Goal: Task Accomplishment & Management: Use online tool/utility

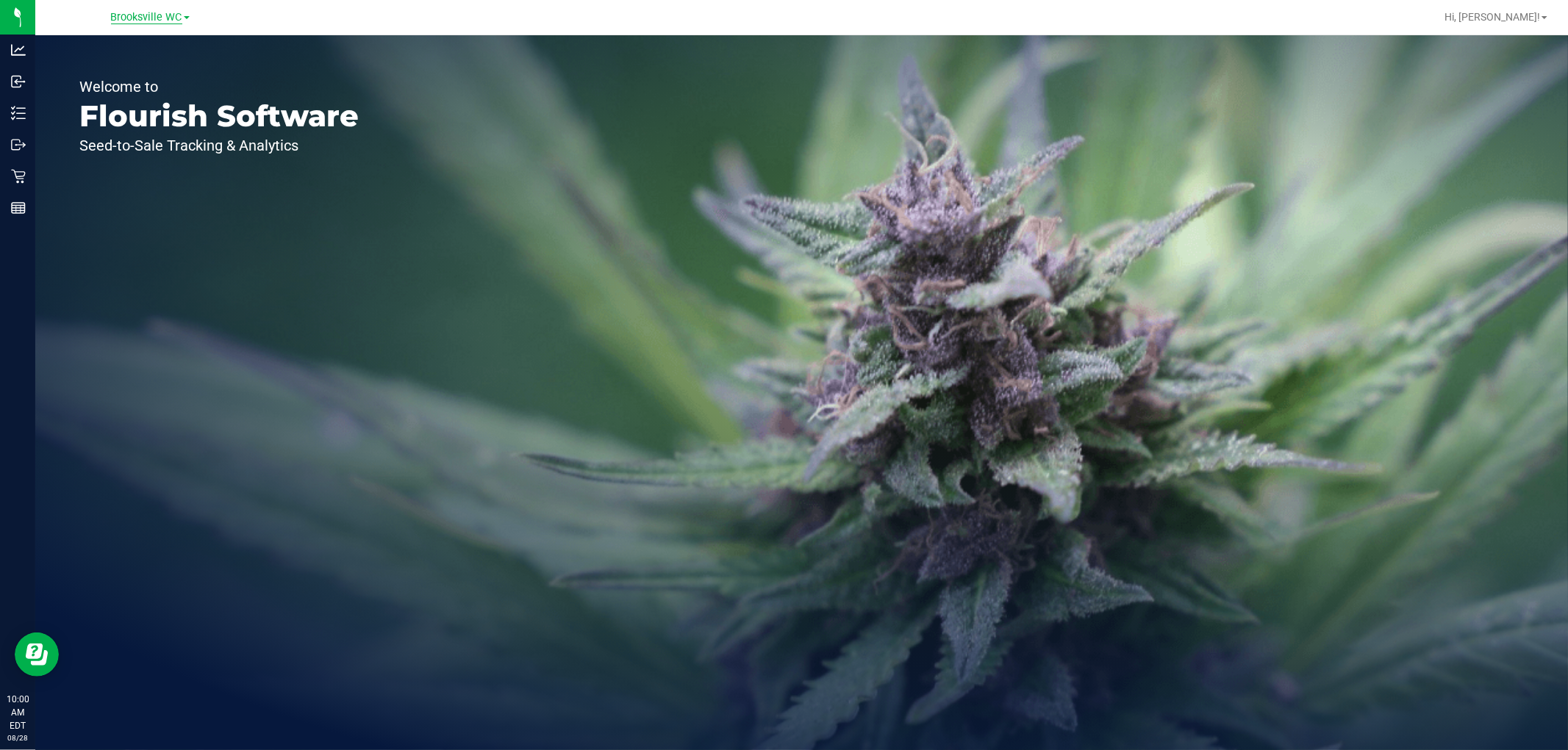
click at [169, 19] on span "Brooksville WC" at bounding box center [146, 18] width 71 height 13
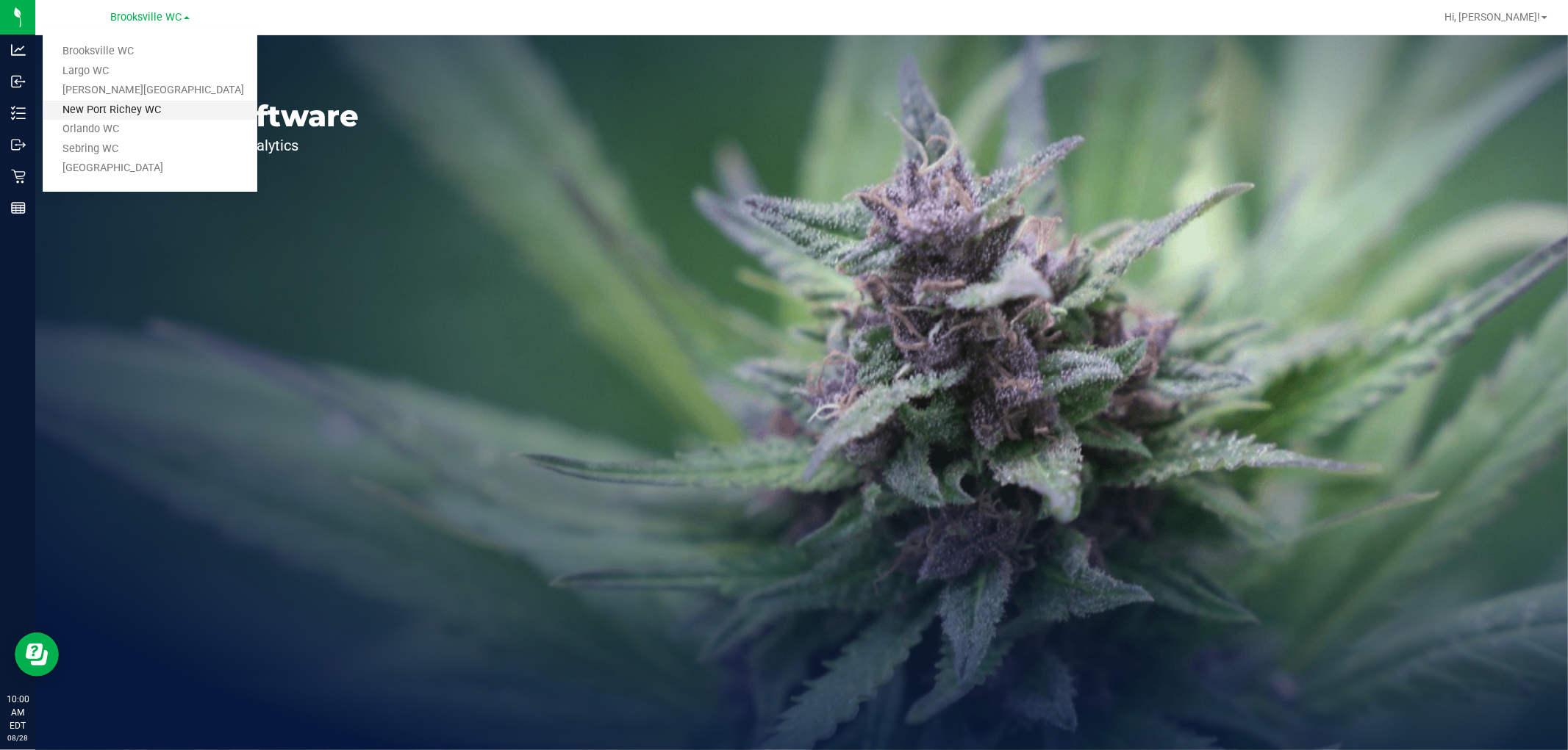
click at [106, 100] on link "New Port Richey WC" at bounding box center [149, 110] width 215 height 20
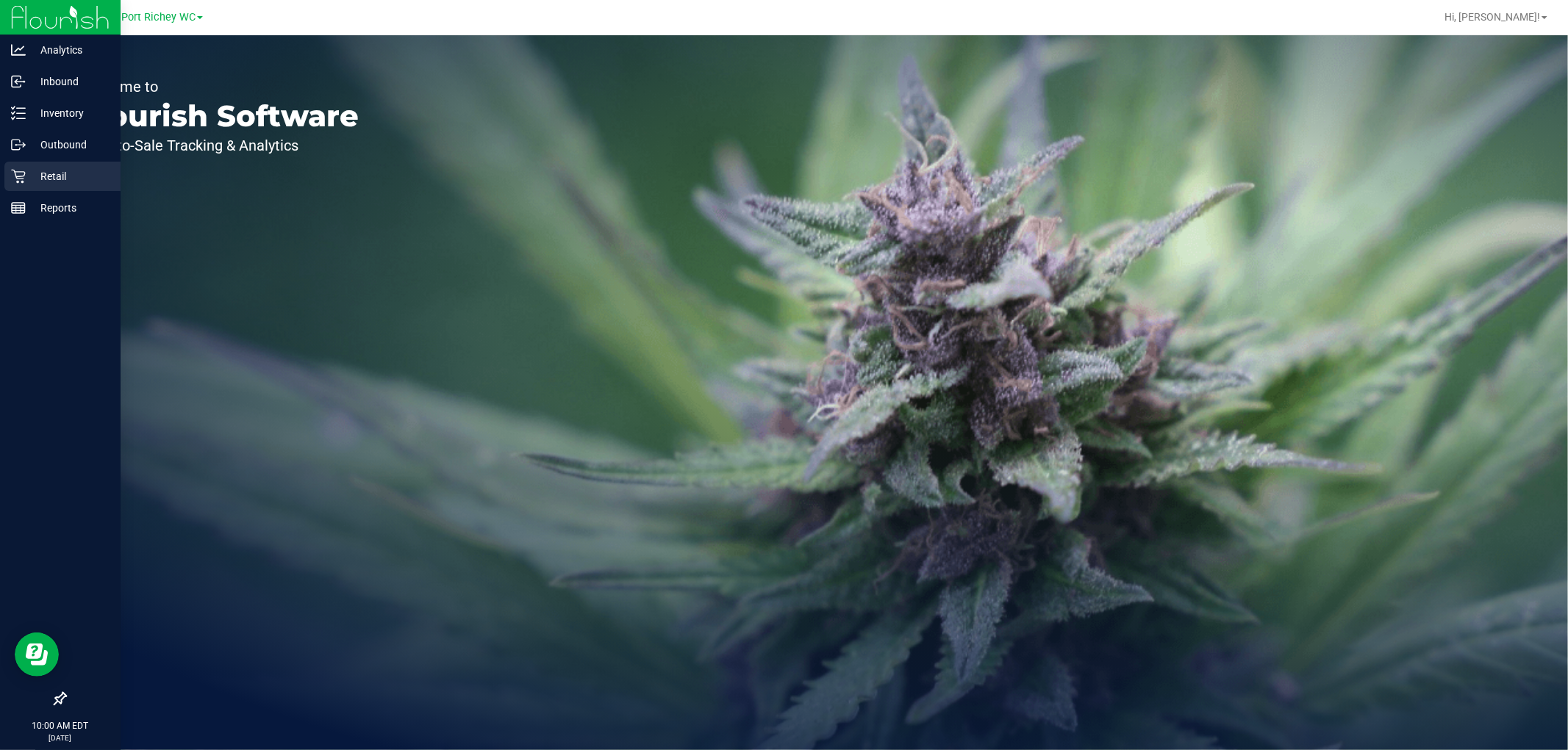
click at [17, 188] on div "Retail" at bounding box center [63, 176] width 116 height 29
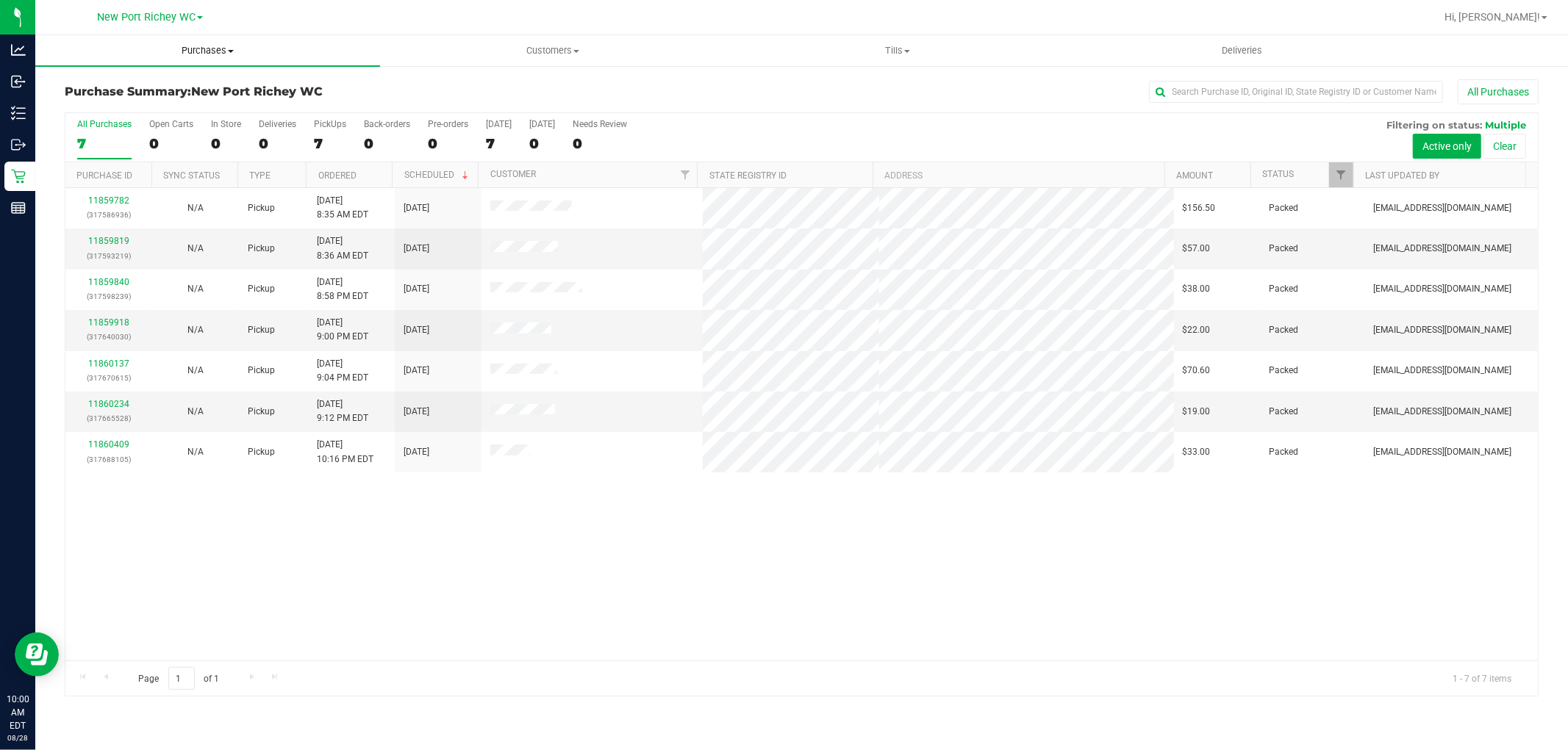
click at [244, 46] on span "Purchases" at bounding box center [208, 51] width 345 height 13
click at [120, 107] on span "Fulfillment" at bounding box center [81, 105] width 91 height 12
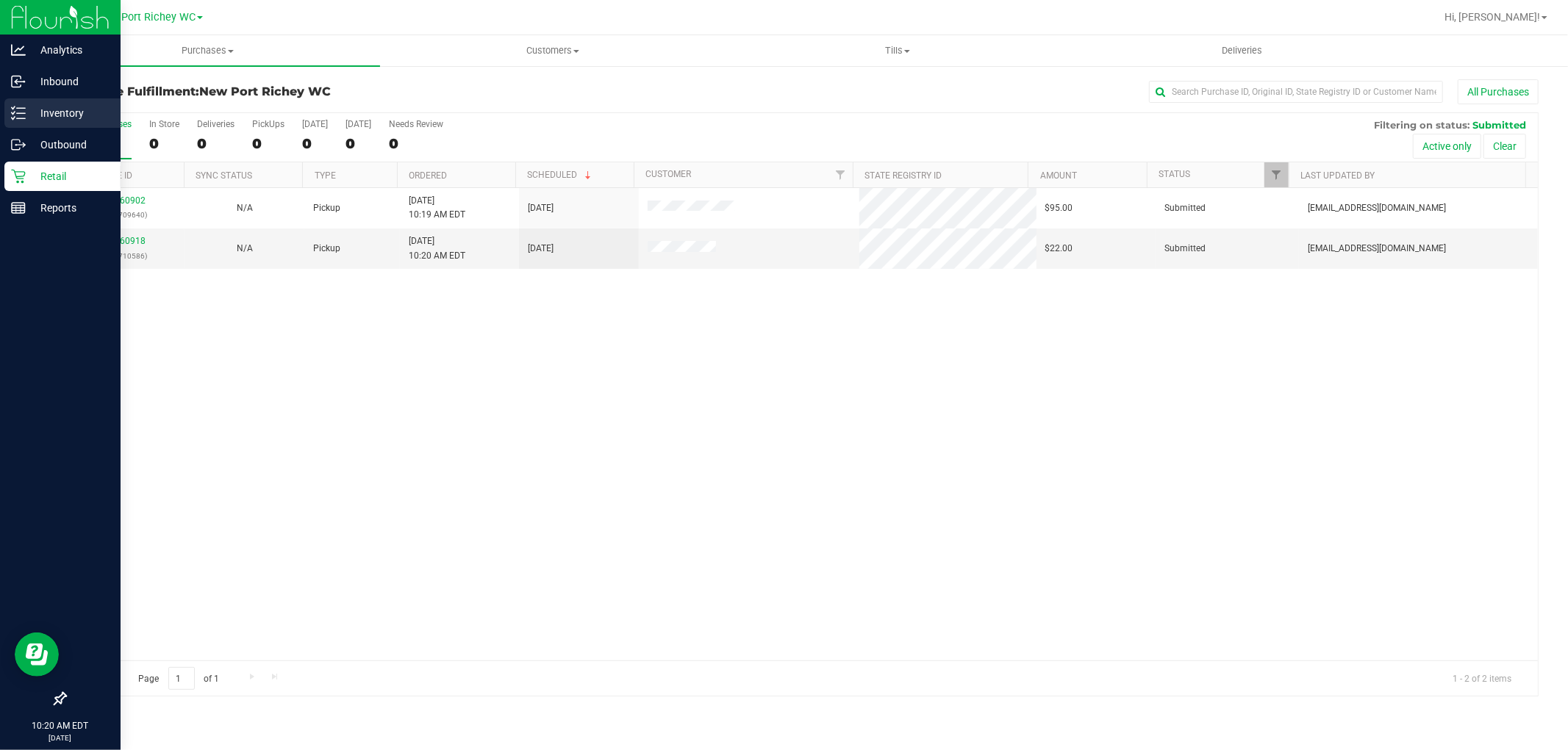
click at [23, 114] on line at bounding box center [21, 114] width 8 height 0
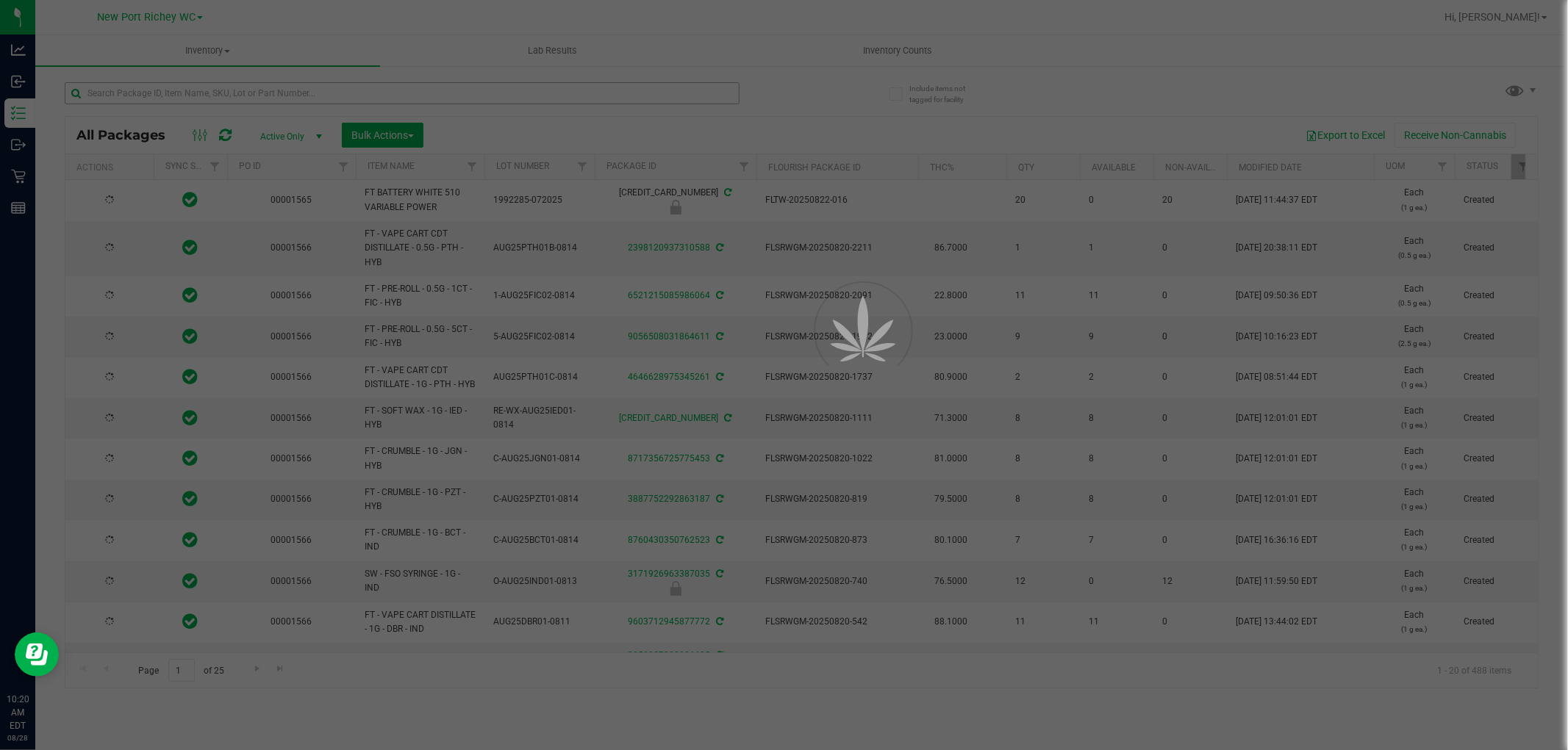
type input "[DATE]"
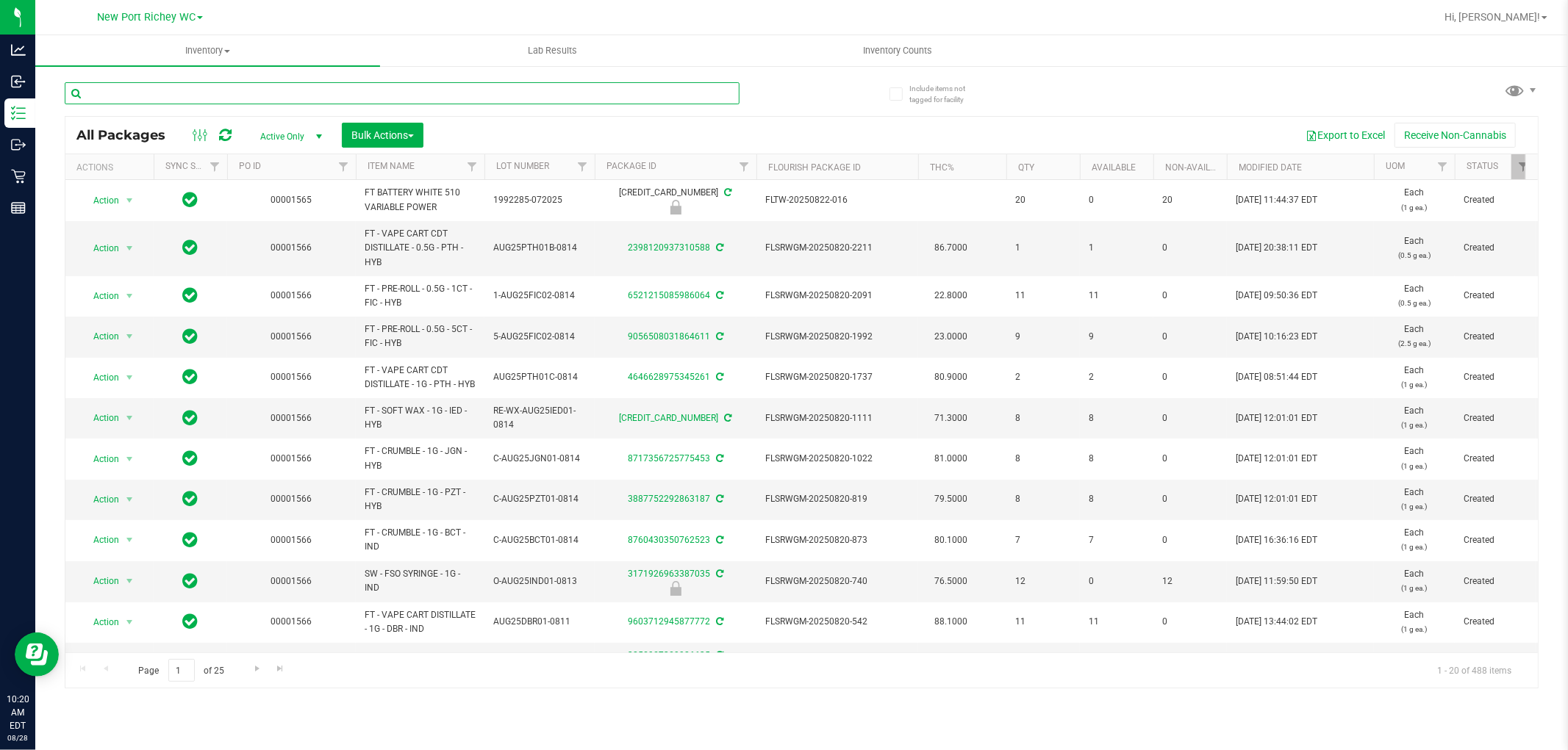
click at [378, 90] on input "text" at bounding box center [402, 93] width 675 height 22
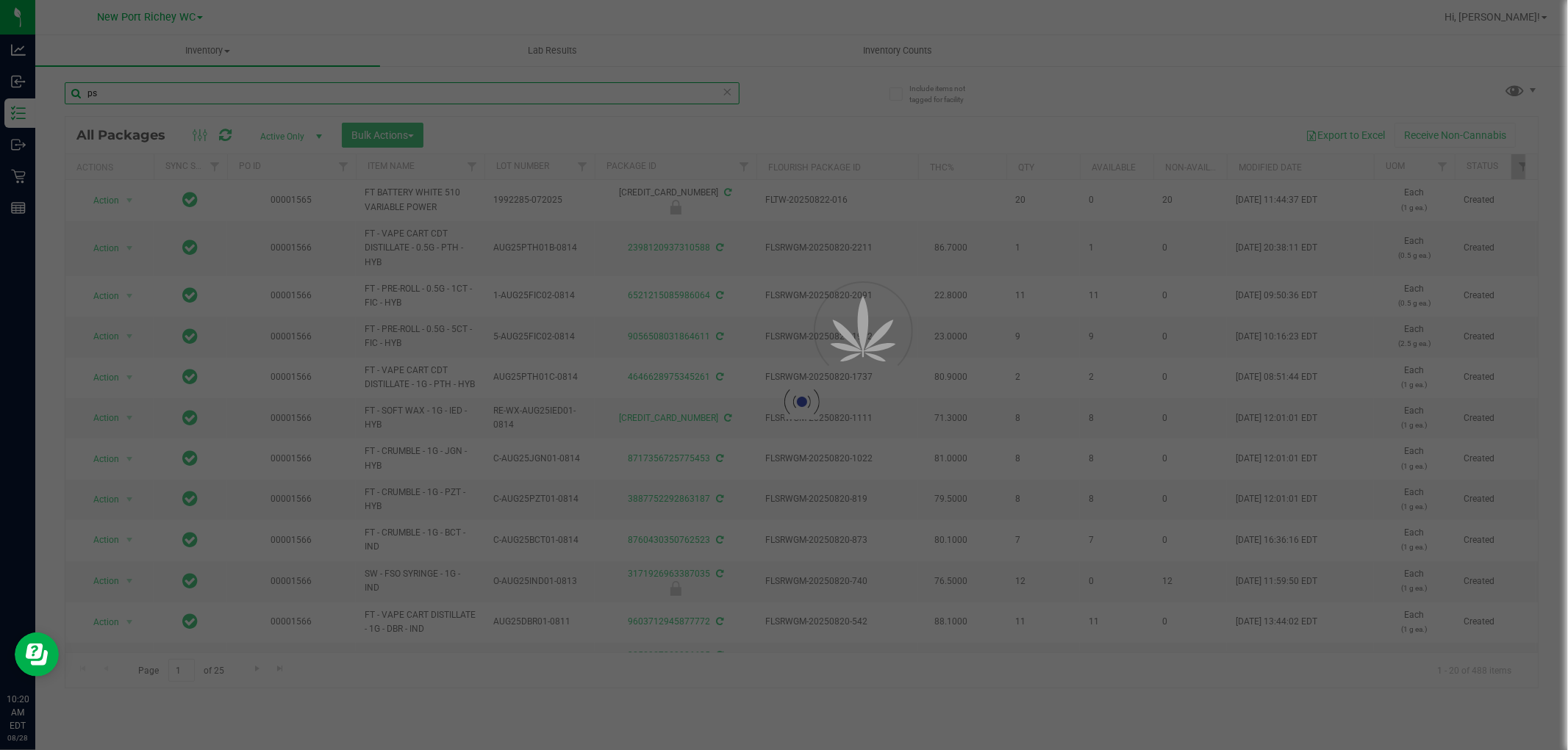
type input "p"
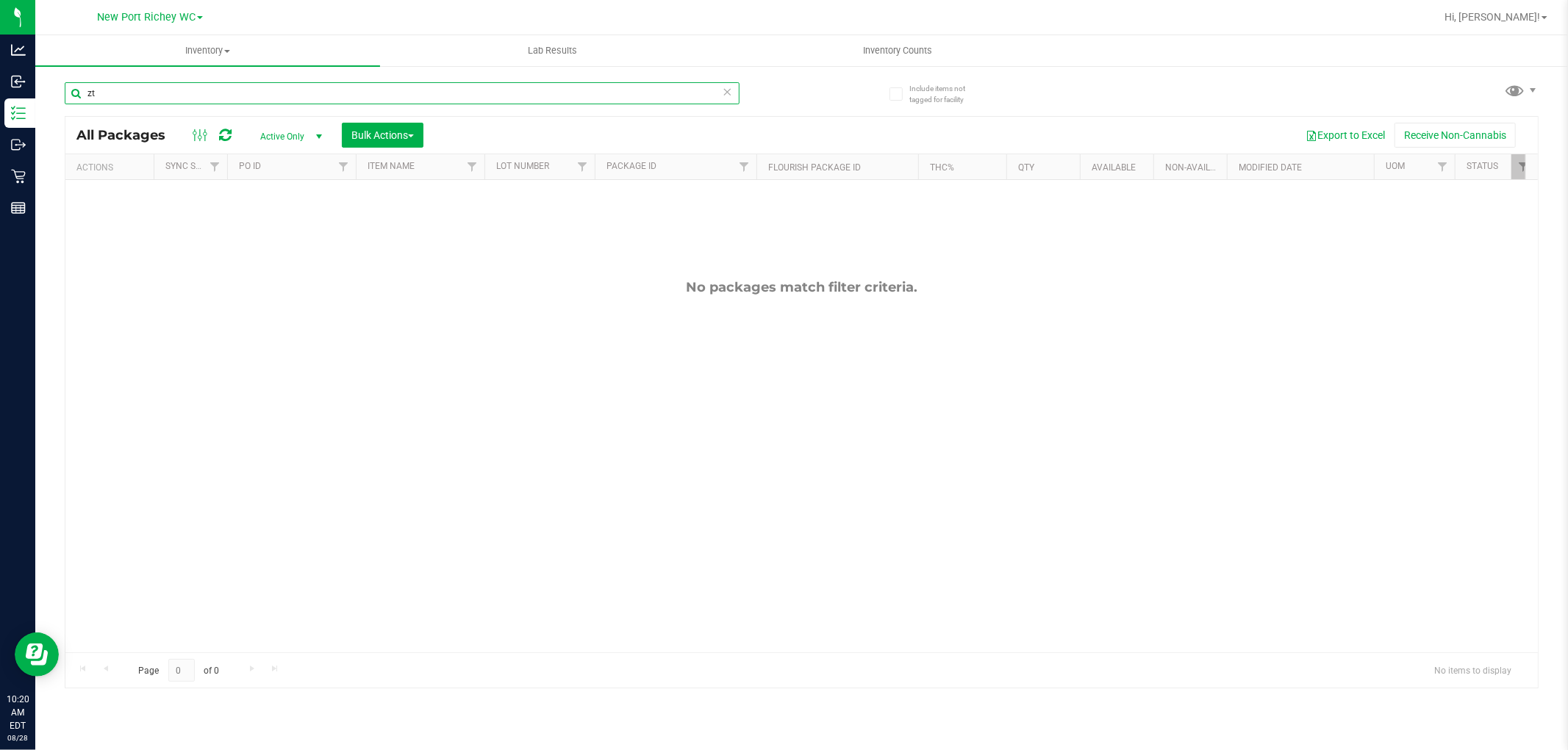
type input "z"
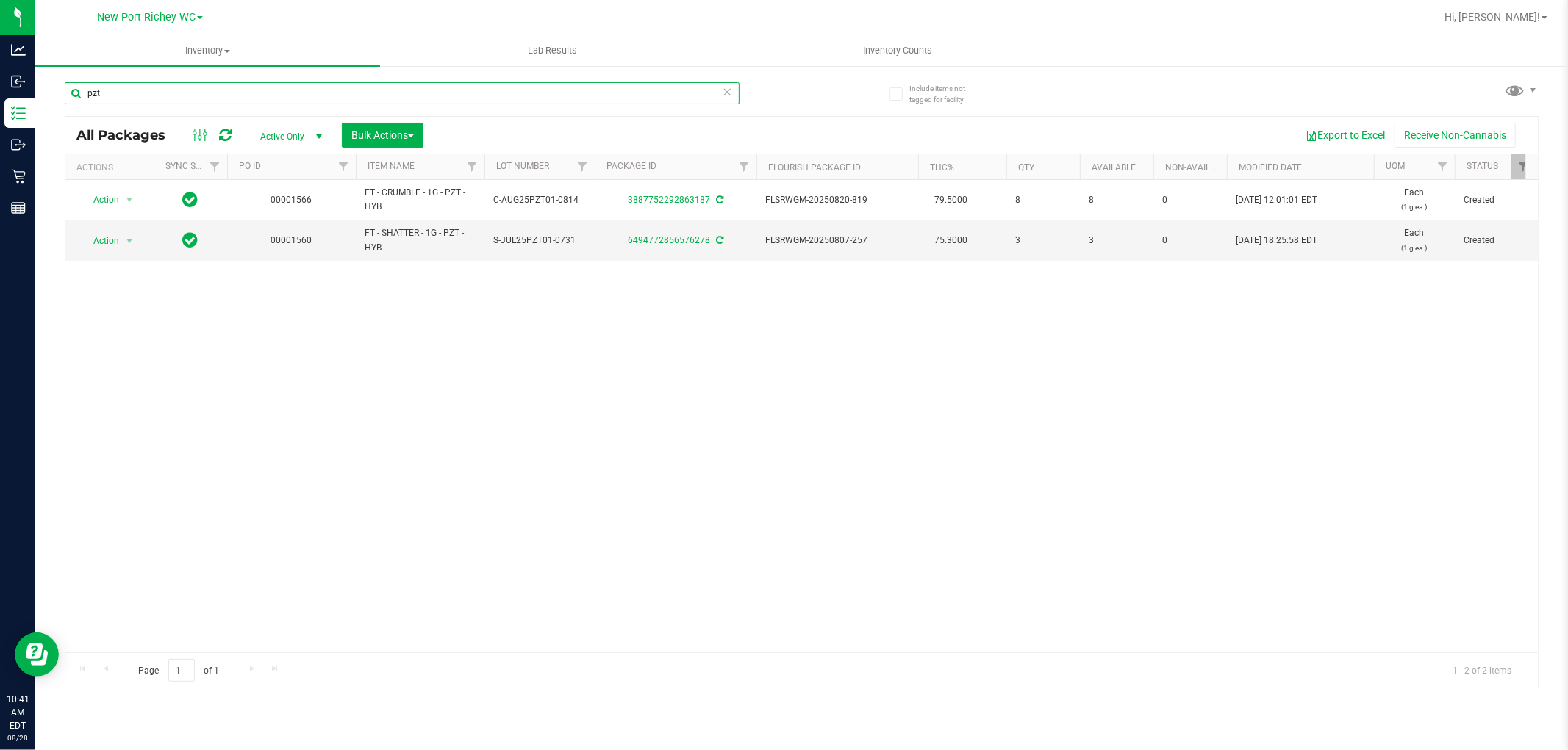
click at [175, 93] on input "pzt" at bounding box center [402, 93] width 675 height 22
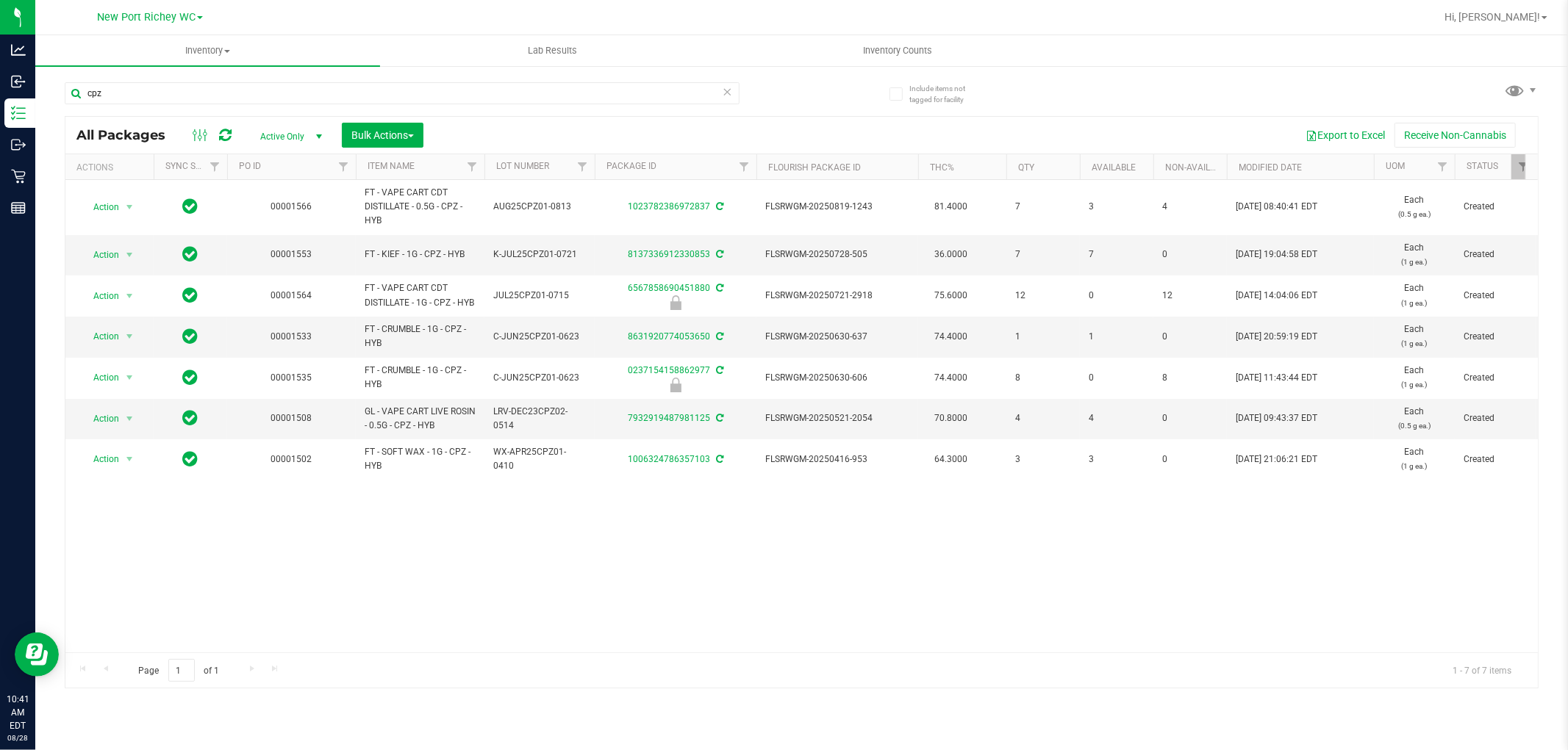
click at [684, 77] on div "cpz" at bounding box center [433, 93] width 737 height 47
click at [694, 88] on input "cpz" at bounding box center [402, 93] width 675 height 22
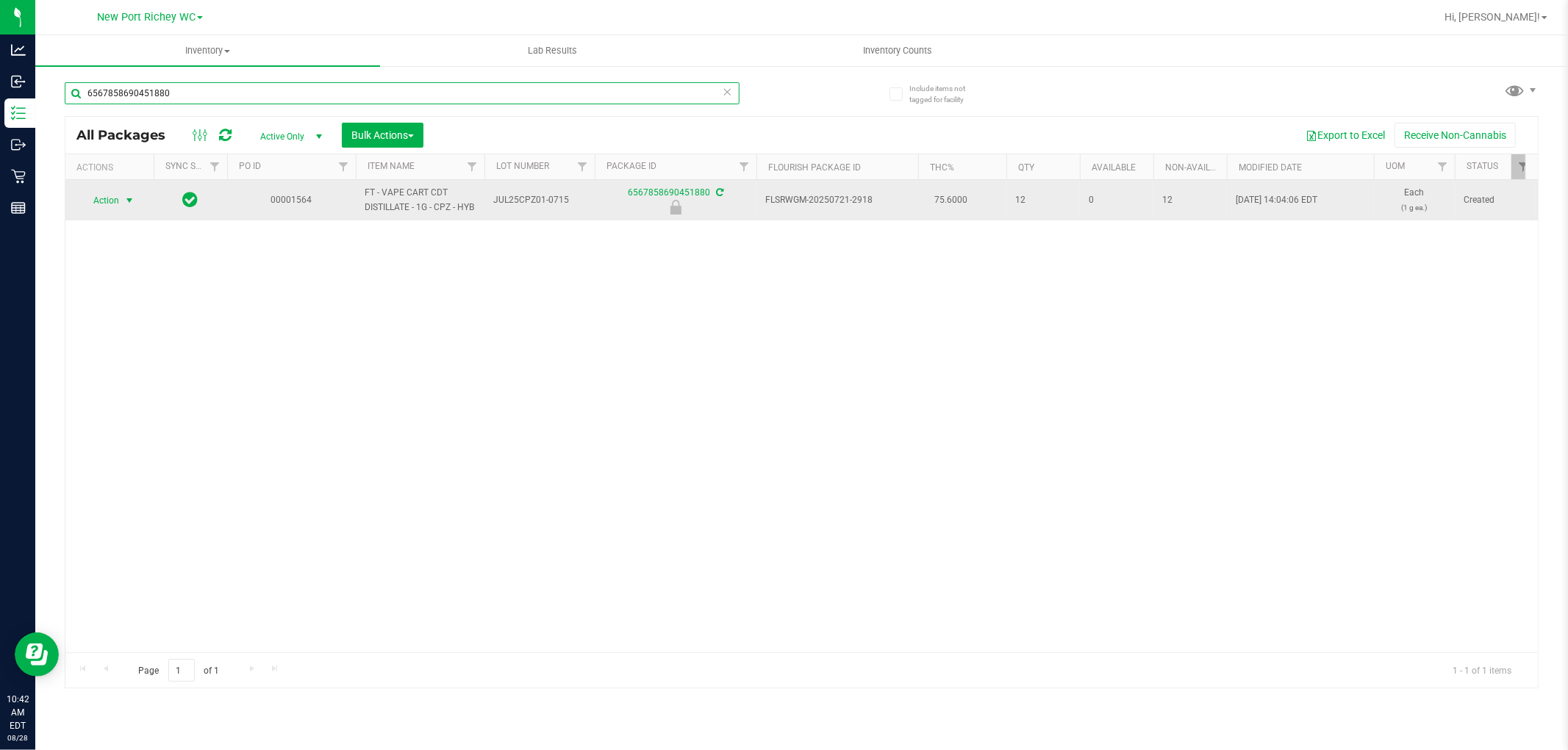
type input "6567858690451880"
click at [124, 202] on span "select" at bounding box center [130, 200] width 12 height 12
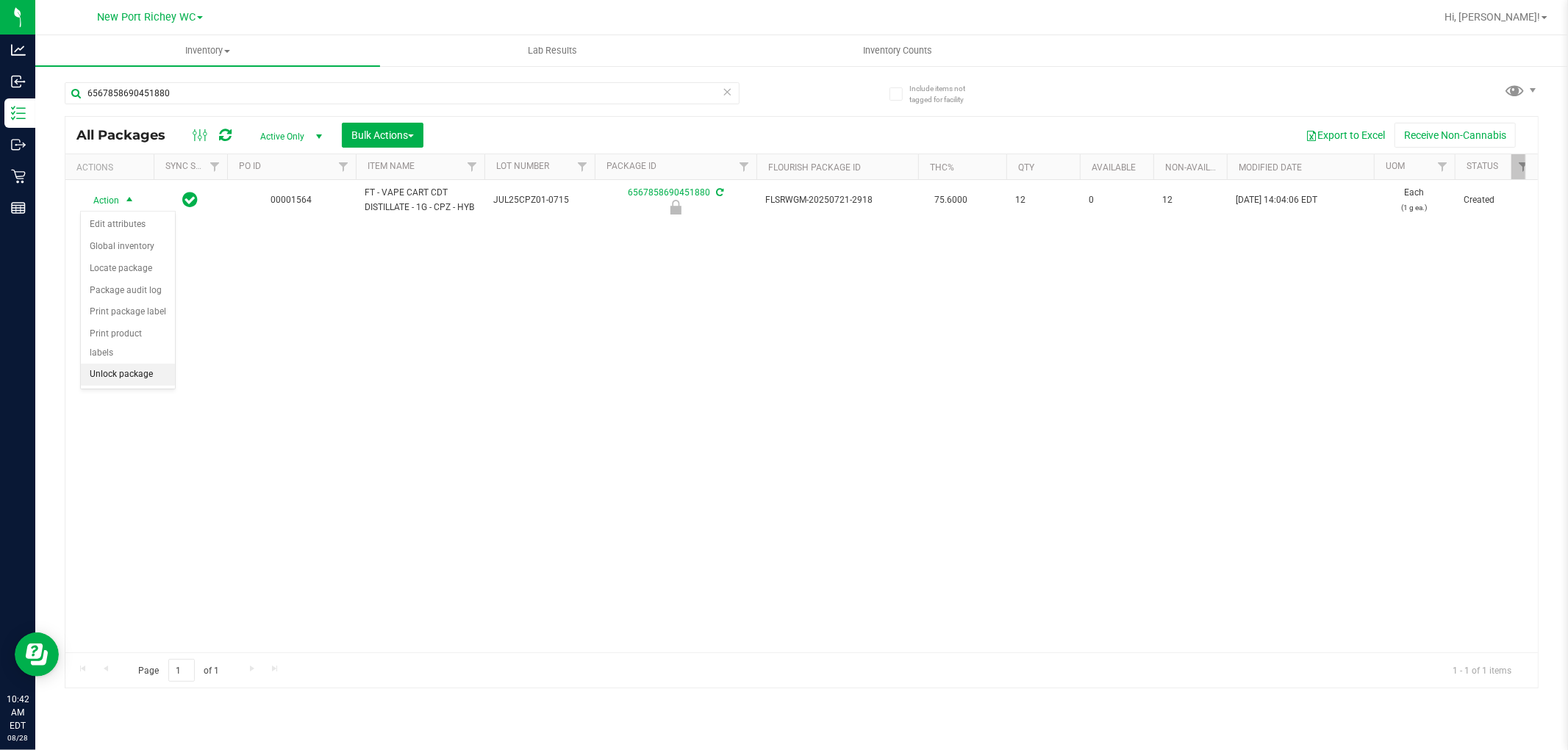
click at [130, 377] on li "Unlock package" at bounding box center [128, 375] width 94 height 22
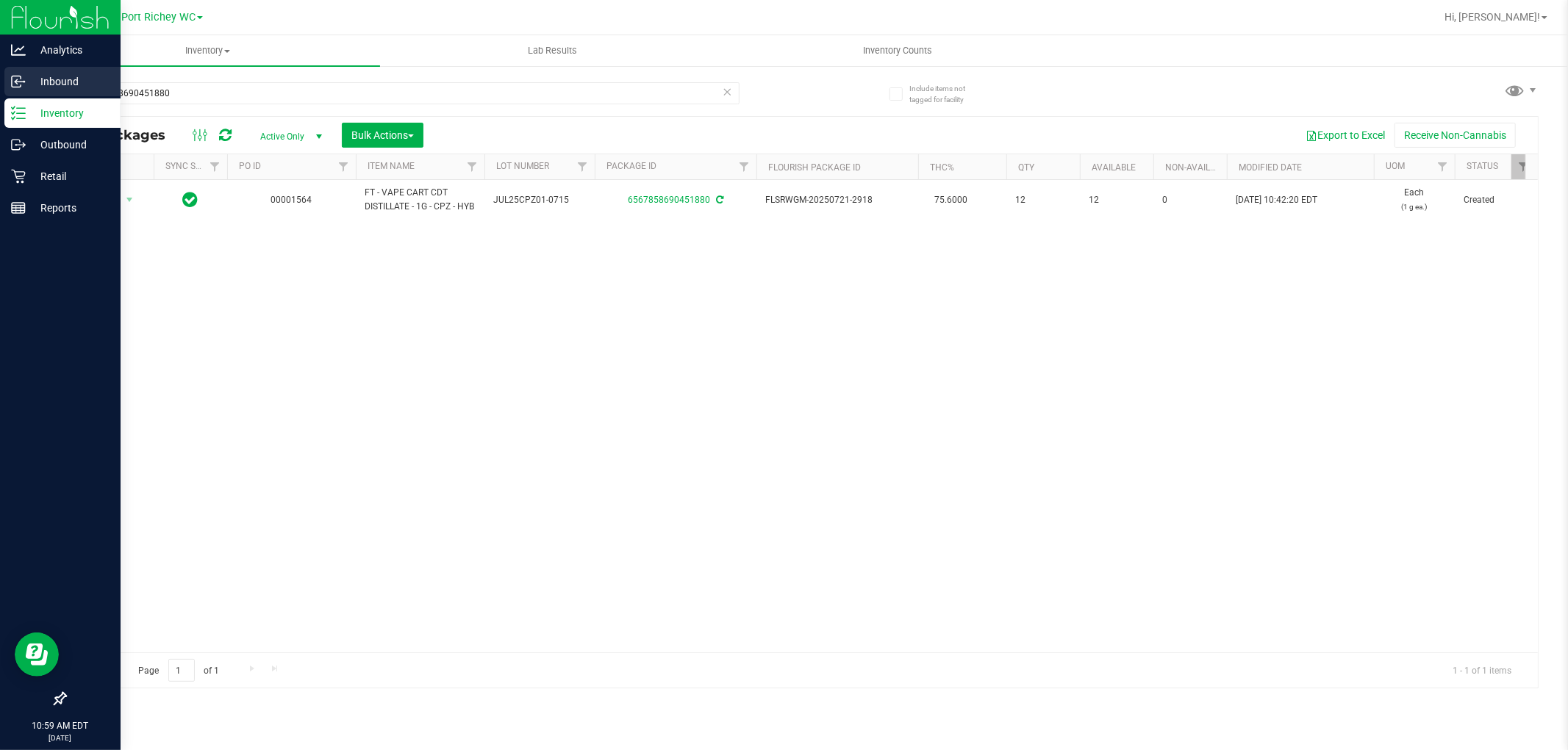
click at [44, 86] on p "Inbound" at bounding box center [69, 82] width 88 height 18
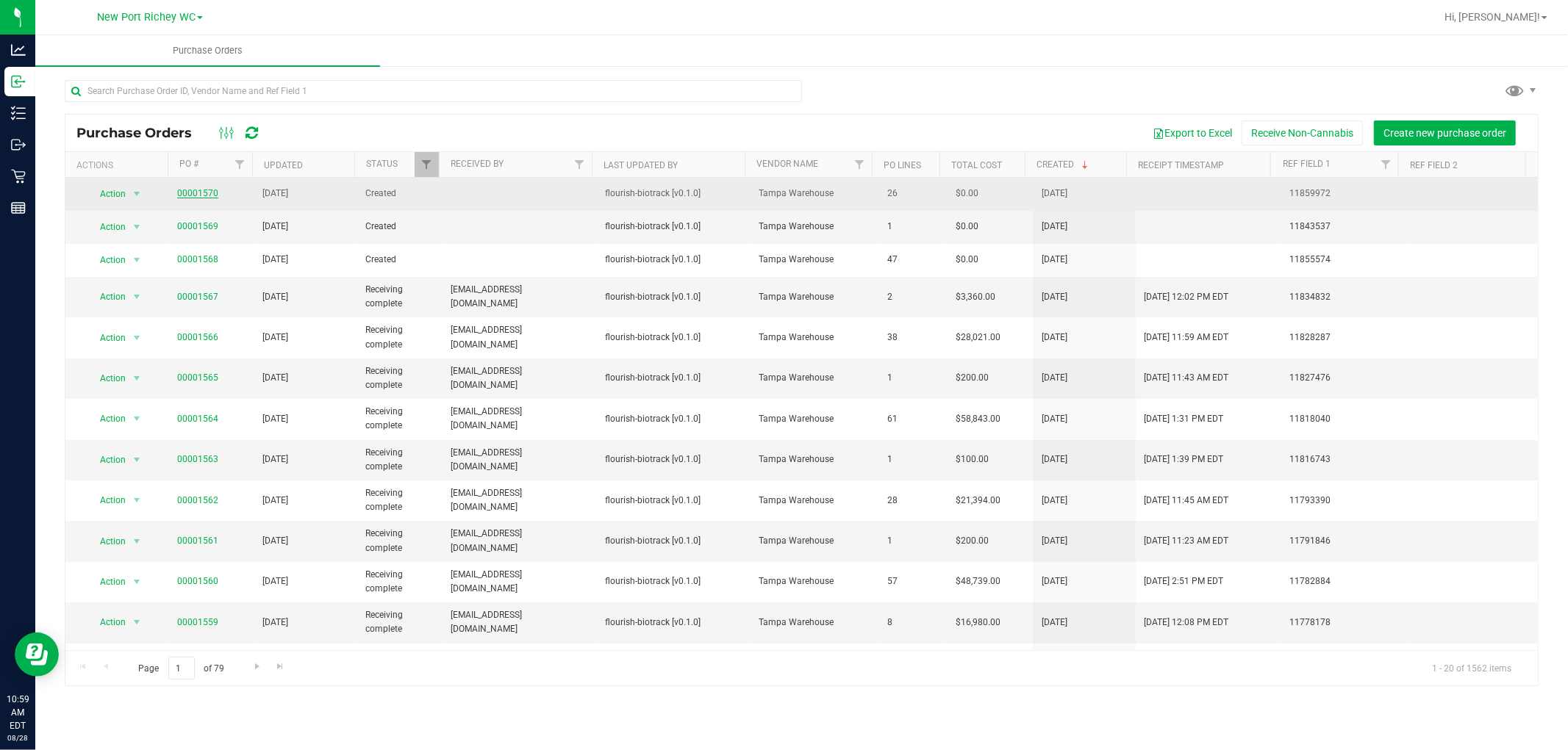
click at [186, 194] on link "00001570" at bounding box center [198, 192] width 41 height 10
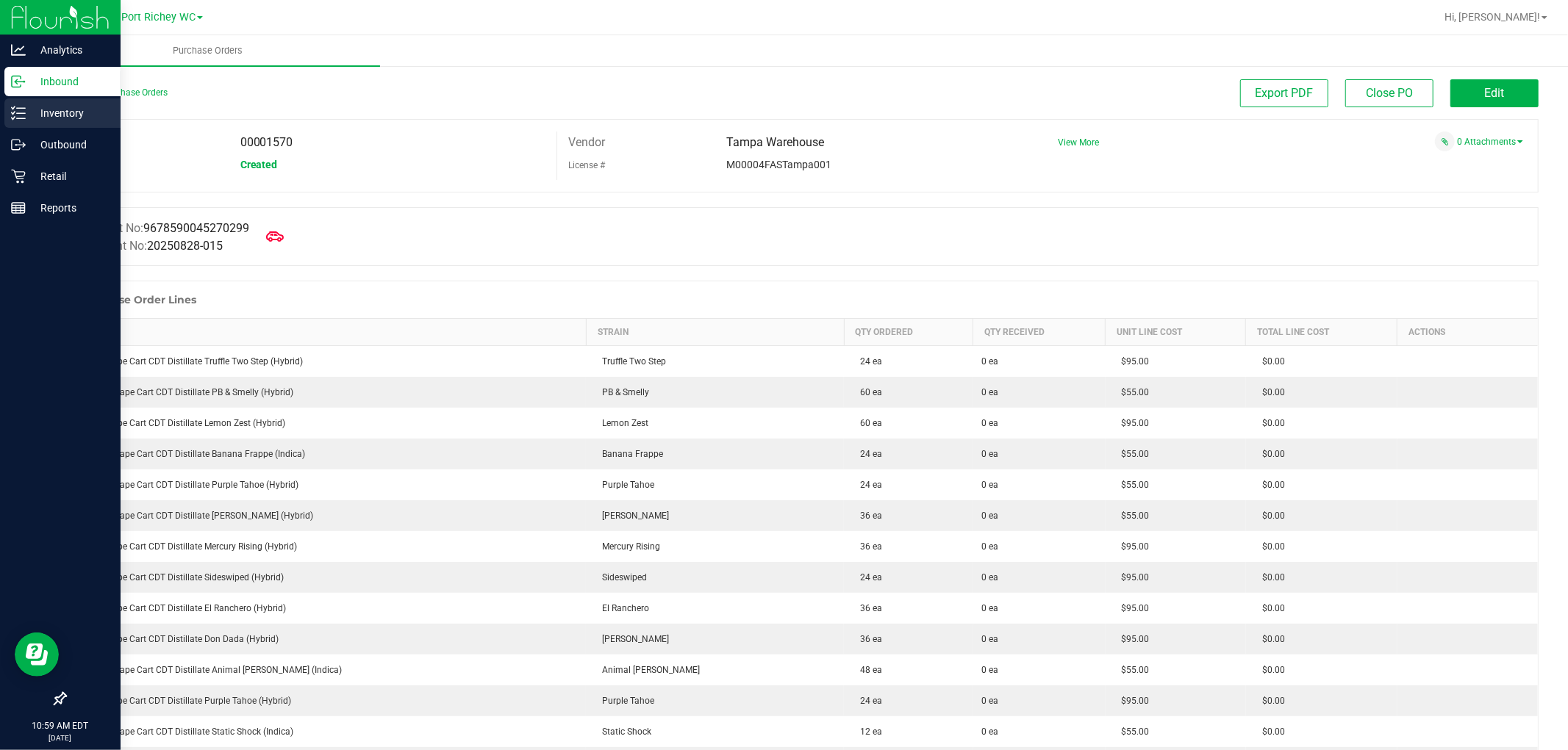
click at [17, 103] on div "Inventory" at bounding box center [63, 113] width 116 height 29
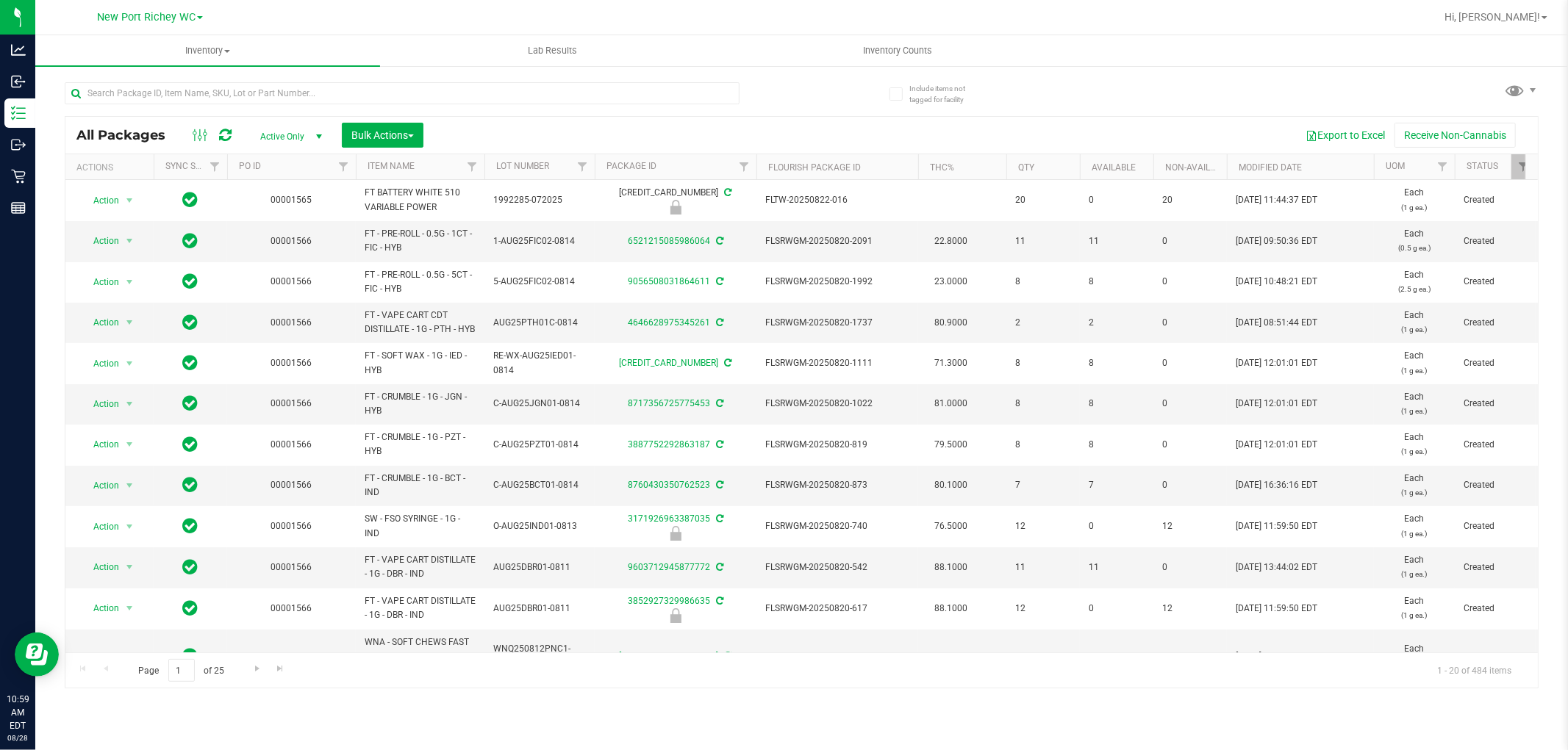
click at [314, 132] on span "select" at bounding box center [319, 136] width 12 height 12
click at [275, 222] on li "All" at bounding box center [287, 225] width 80 height 22
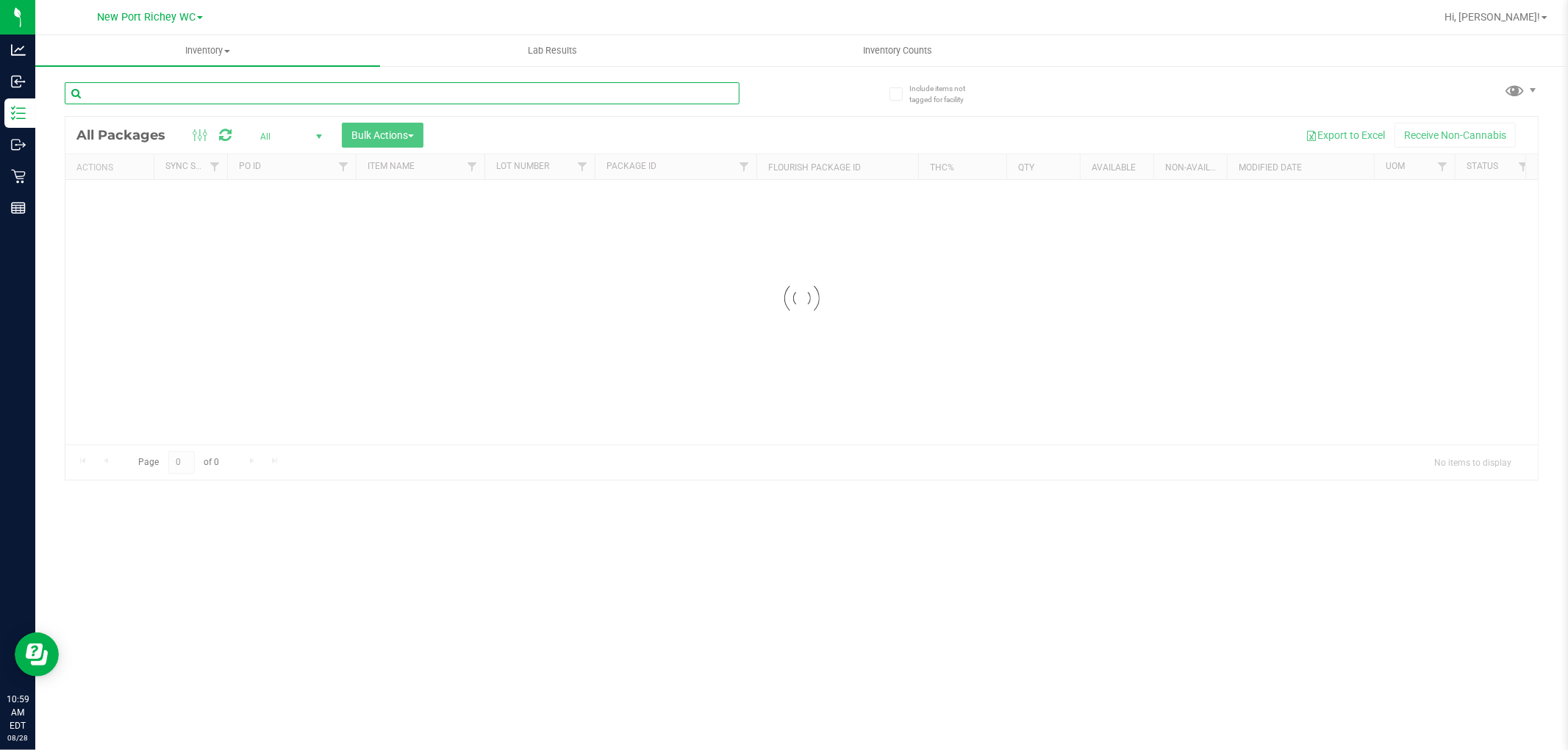
click at [236, 92] on input "text" at bounding box center [402, 93] width 675 height 22
type input "creepshow"
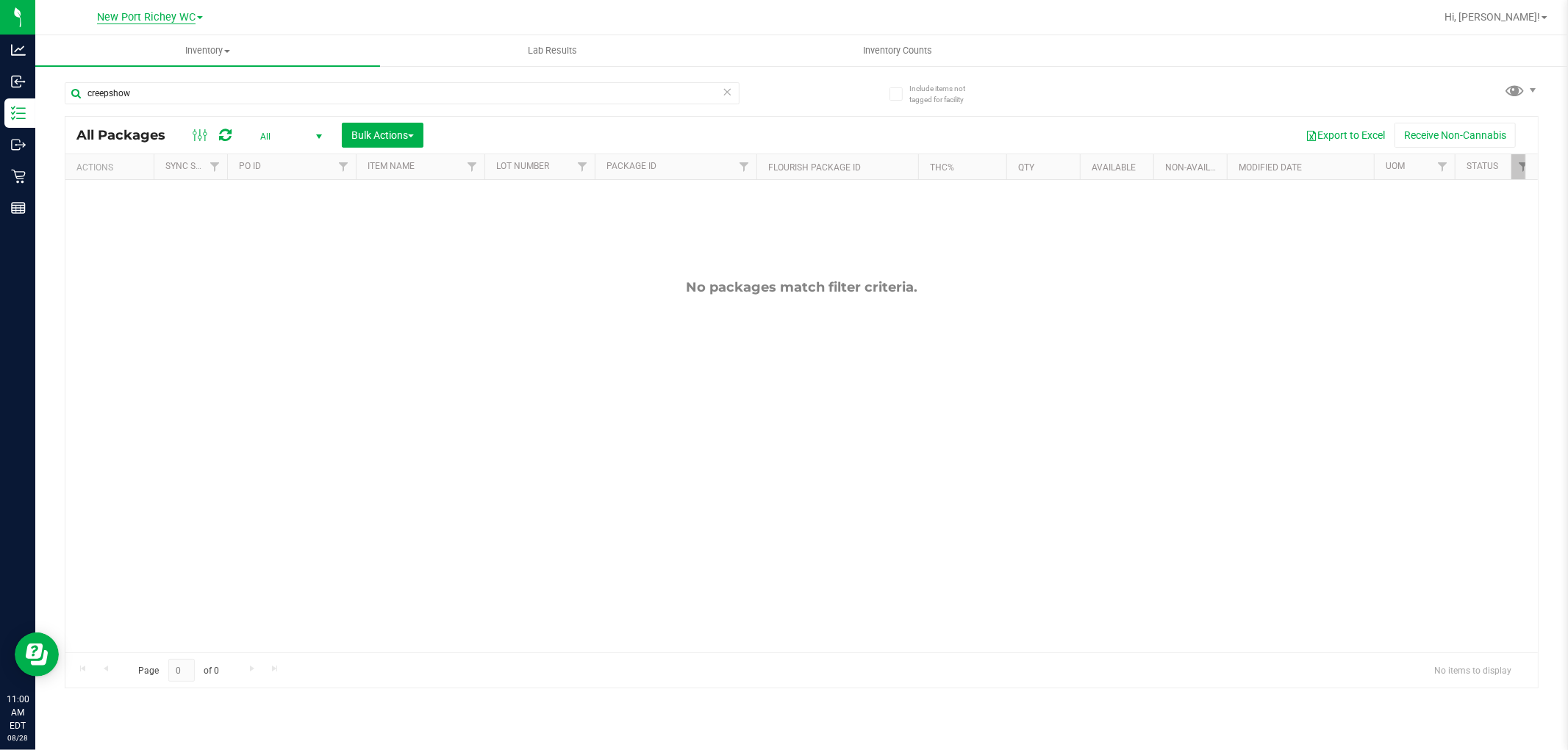
click at [188, 13] on span "New Port Richey WC" at bounding box center [146, 18] width 99 height 13
click at [171, 163] on link "[GEOGRAPHIC_DATA]" at bounding box center [149, 168] width 215 height 20
click at [186, 18] on span "[GEOGRAPHIC_DATA]" at bounding box center [146, 18] width 100 height 13
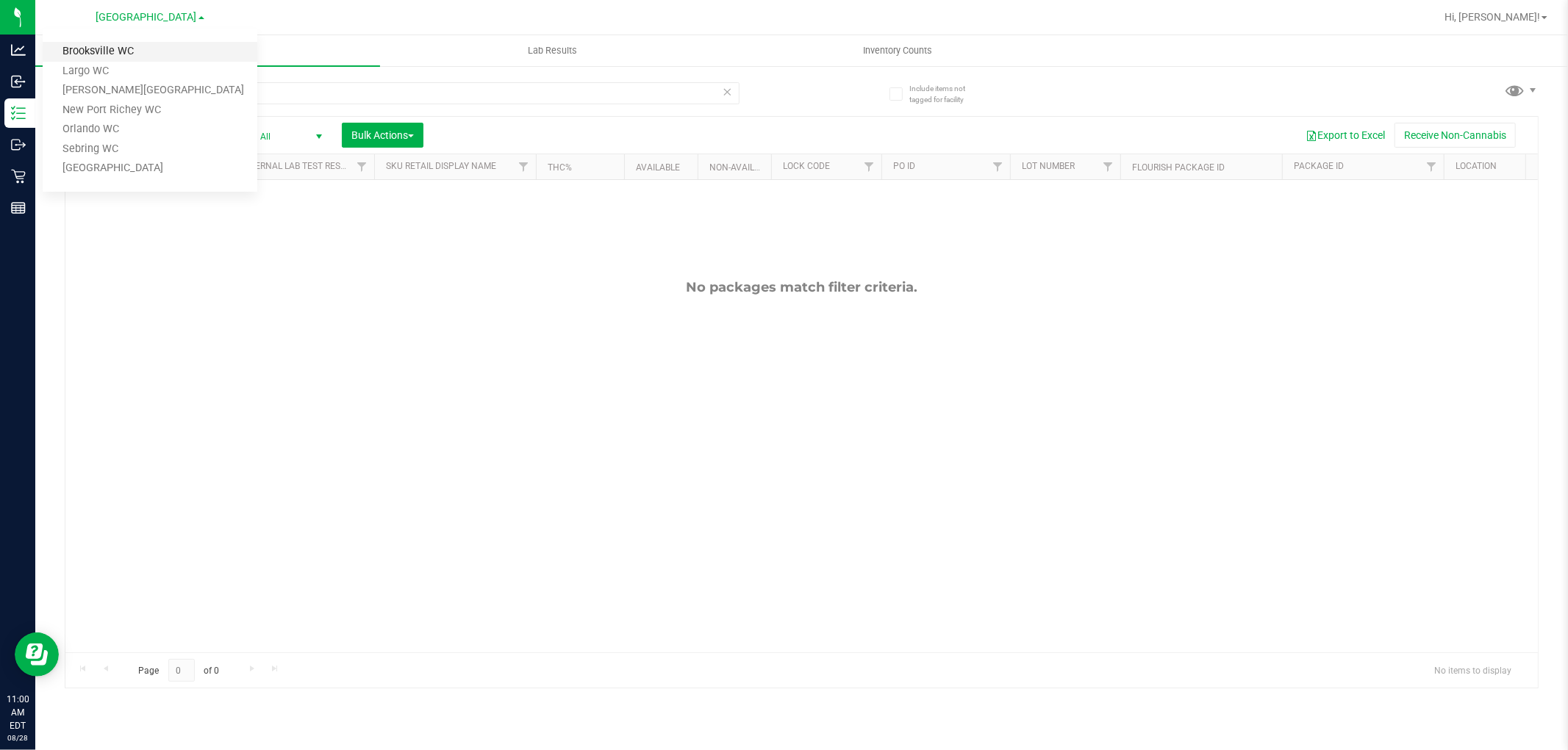
click at [136, 50] on link "Brooksville WC" at bounding box center [149, 52] width 215 height 20
click at [185, 21] on link "Brooksville WC" at bounding box center [150, 16] width 79 height 14
click at [213, 172] on link "[GEOGRAPHIC_DATA]" at bounding box center [149, 168] width 215 height 20
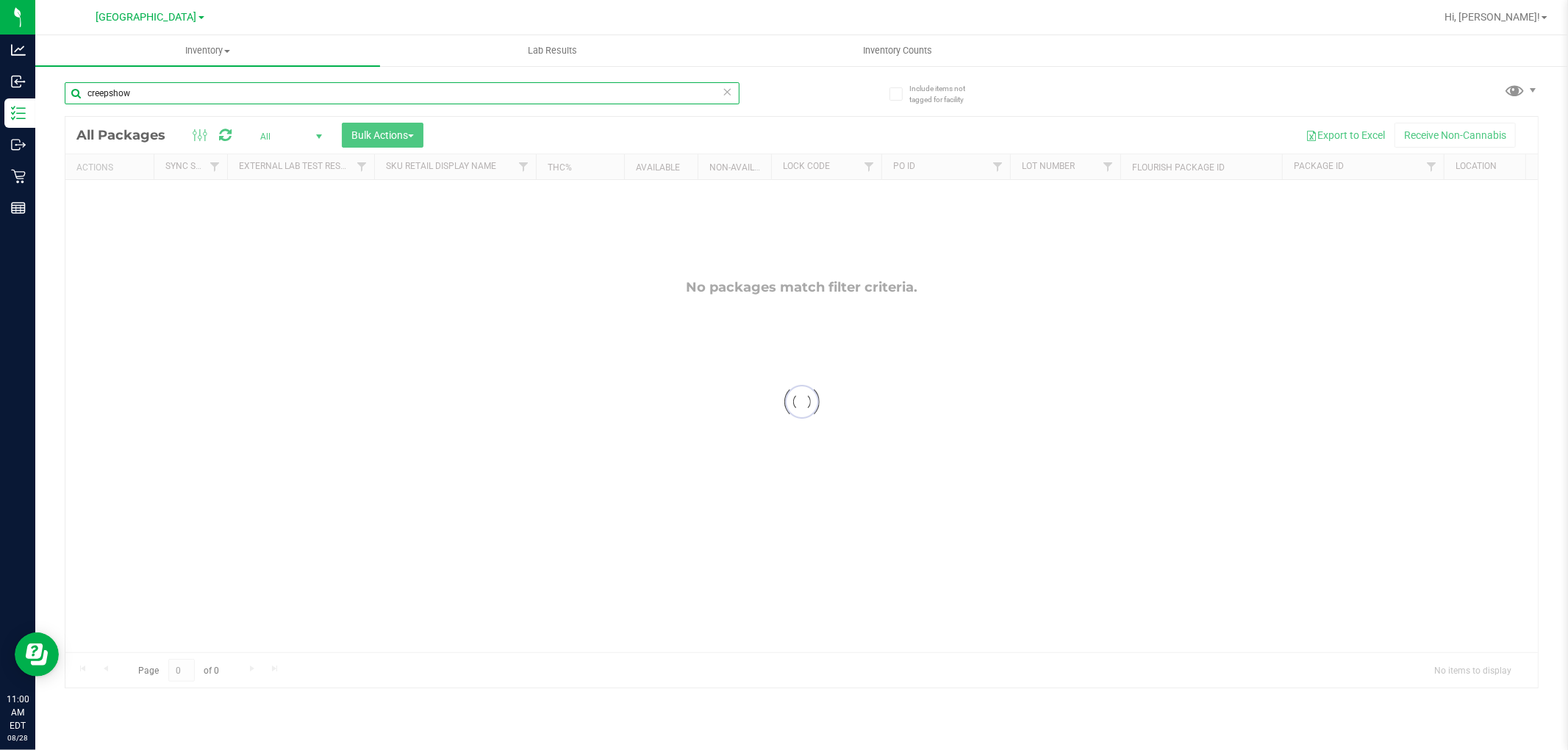
click at [185, 98] on input "creepshow" at bounding box center [402, 93] width 675 height 22
type input "creep"
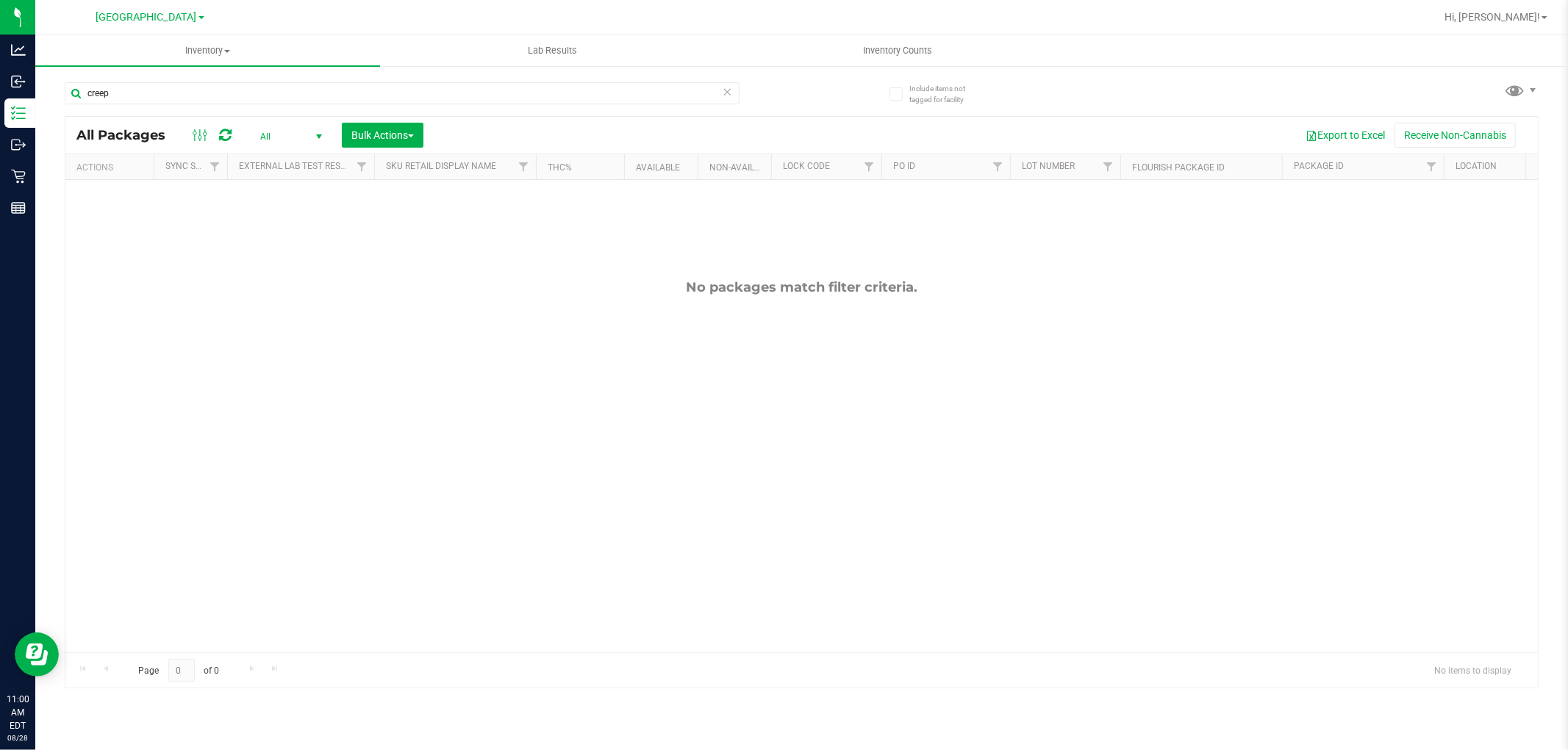
click at [154, 6] on div "[GEOGRAPHIC_DATA] [GEOGRAPHIC_DATA] WC [GEOGRAPHIC_DATA][PERSON_NAME][GEOGRAPHI…" at bounding box center [149, 17] width 215 height 23
click at [156, 16] on span "[GEOGRAPHIC_DATA]" at bounding box center [146, 18] width 100 height 13
click at [119, 106] on link "New Port Richey WC" at bounding box center [149, 110] width 215 height 20
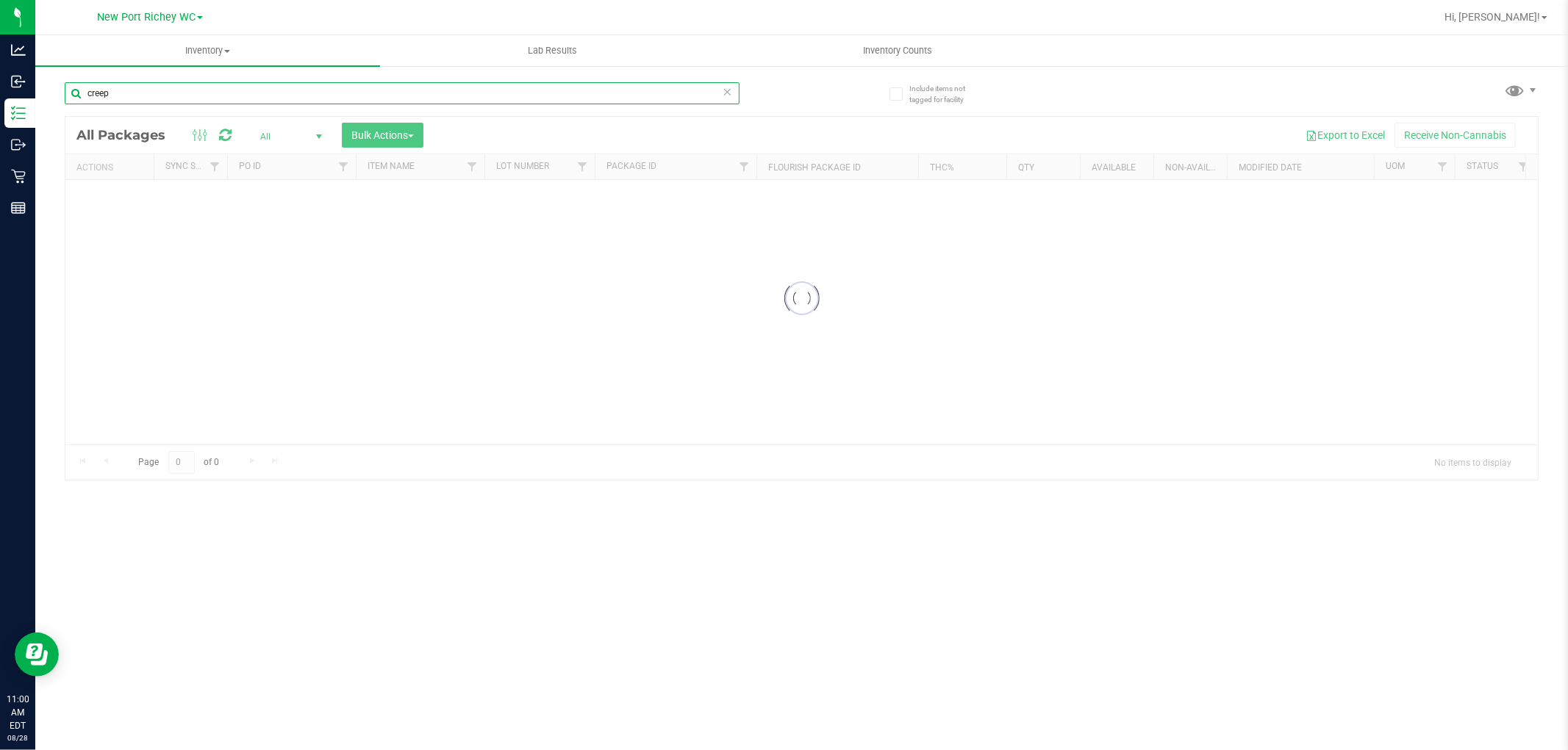
click at [153, 83] on input "creep" at bounding box center [402, 93] width 675 height 22
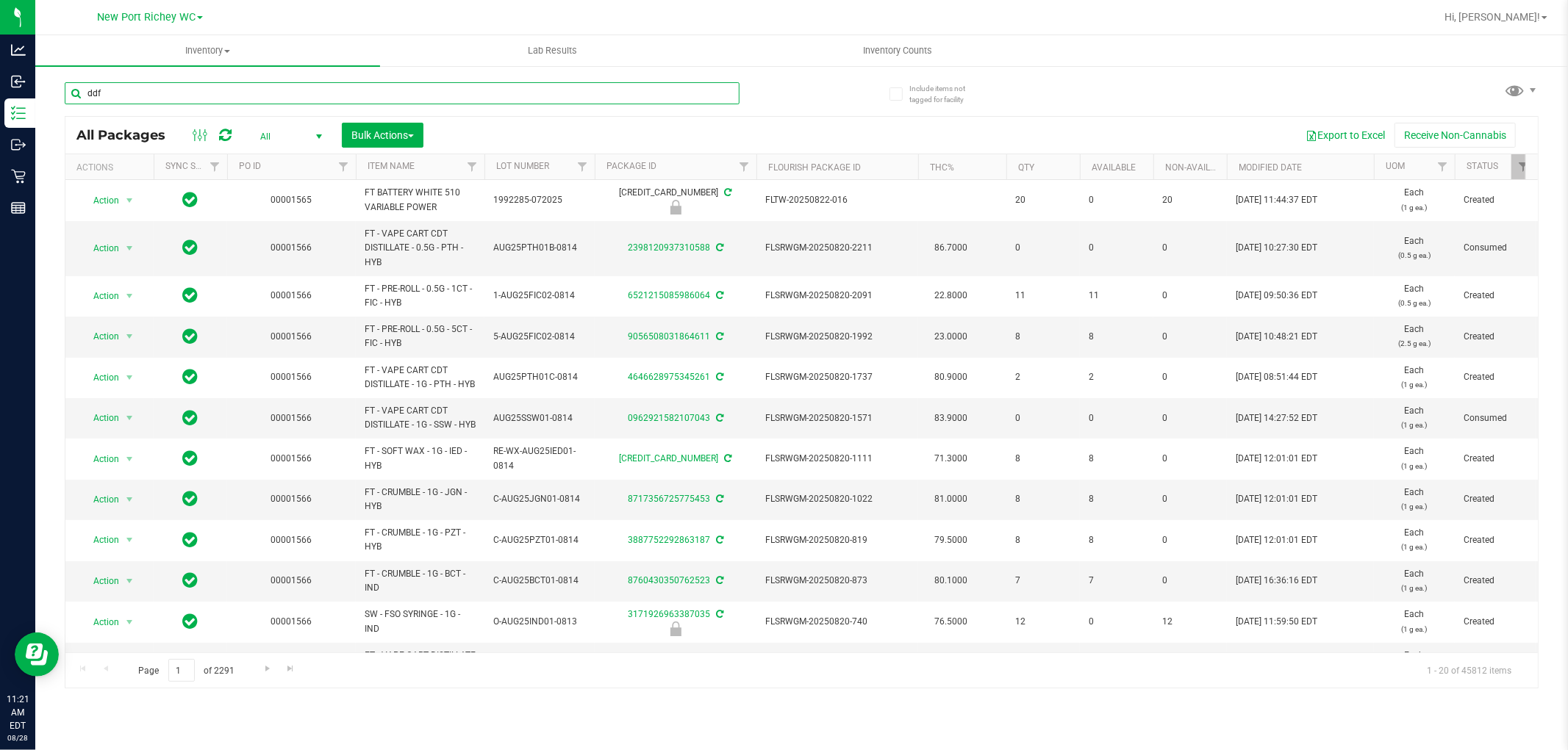
type input "ddf"
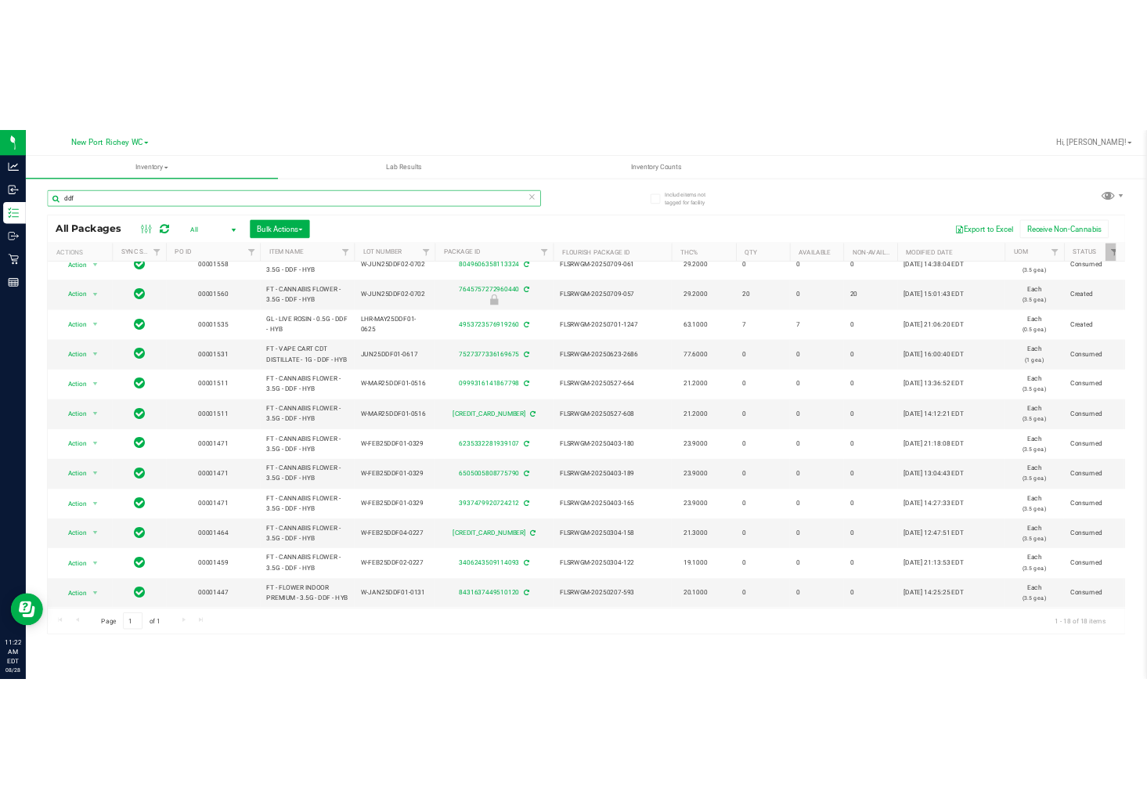
scroll to position [322, 0]
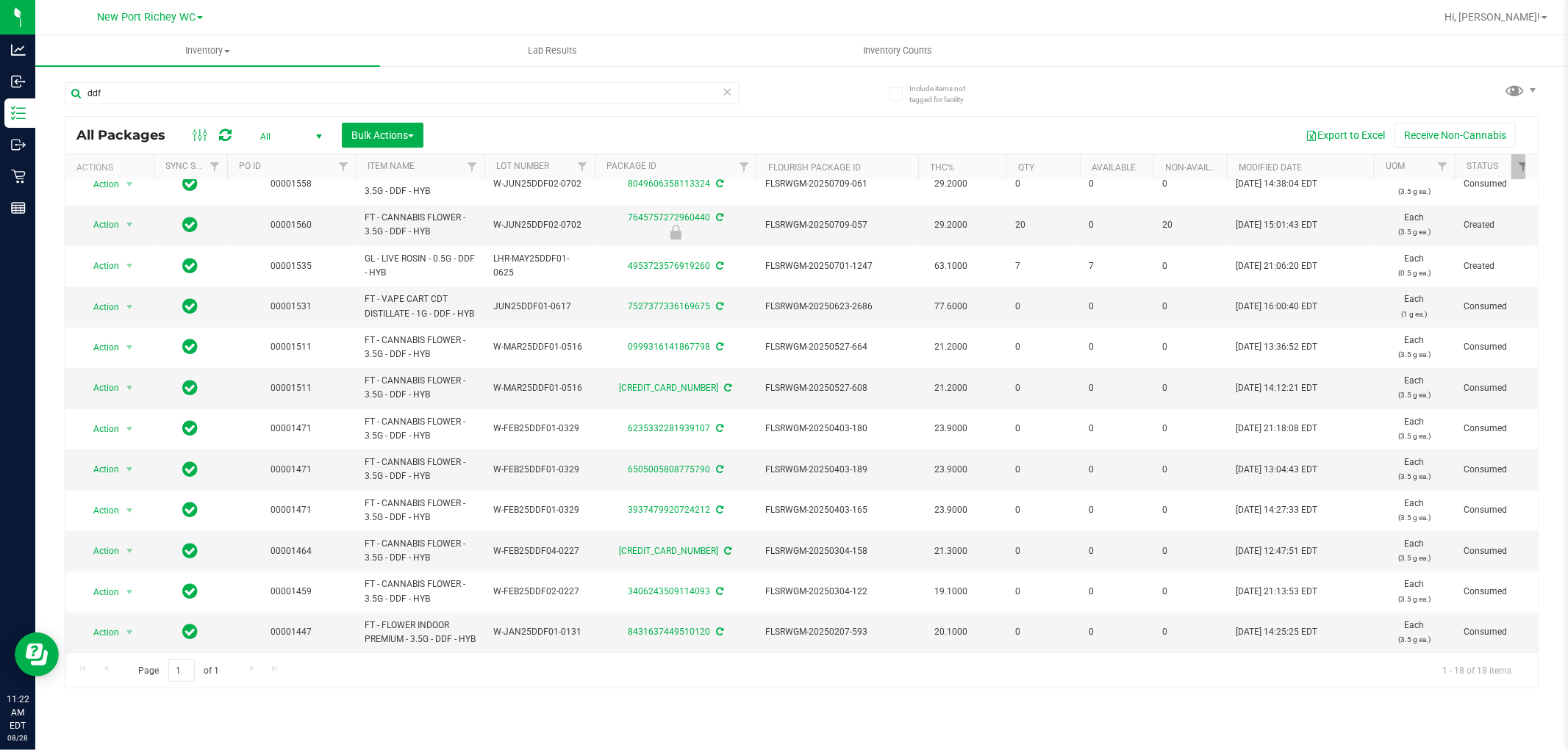
click at [288, 129] on span "All" at bounding box center [288, 137] width 81 height 21
click at [286, 166] on li "Active Only" at bounding box center [287, 161] width 80 height 22
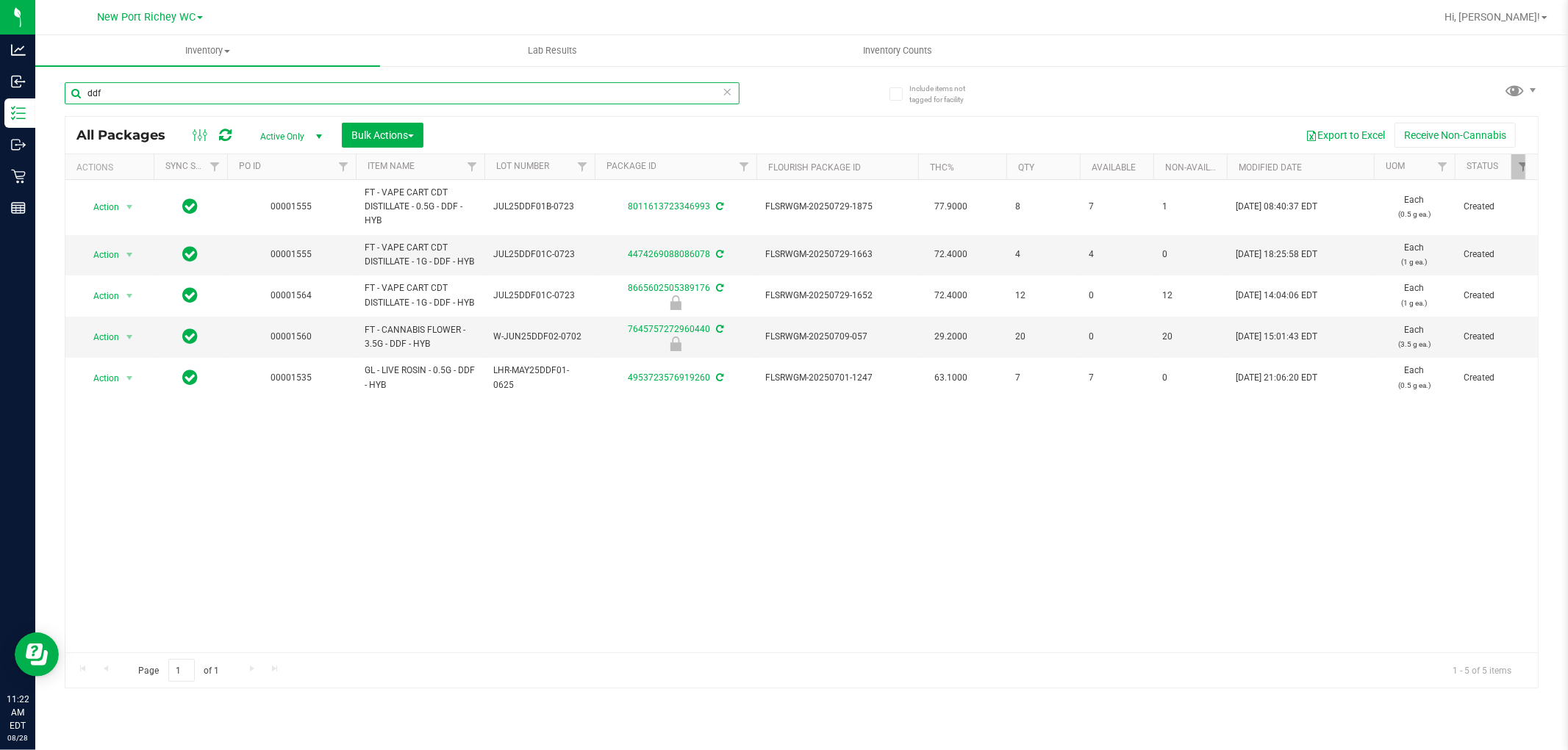
click at [222, 97] on input "ddf" at bounding box center [402, 93] width 675 height 22
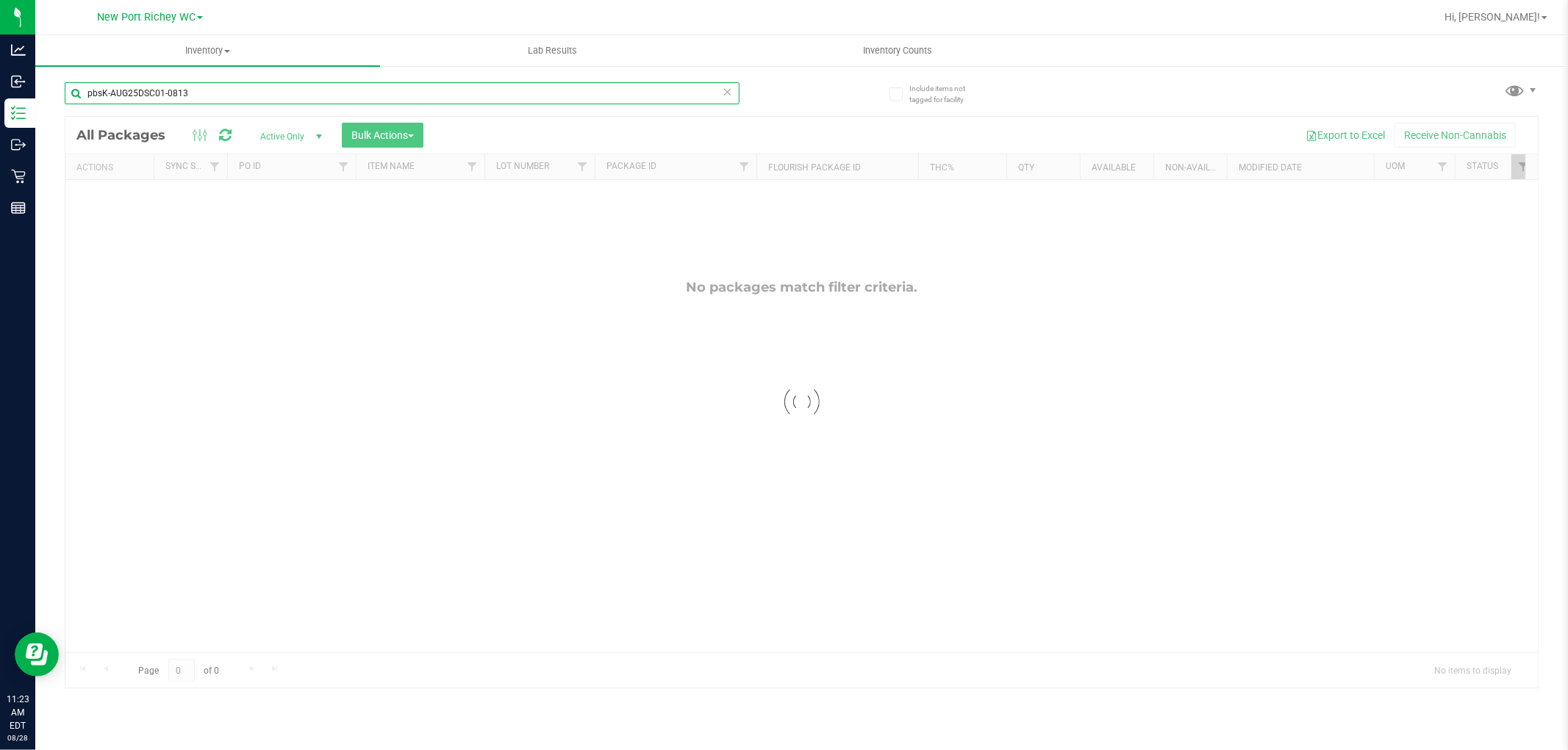
type input "pbsK-AUG25DSC01-0813"
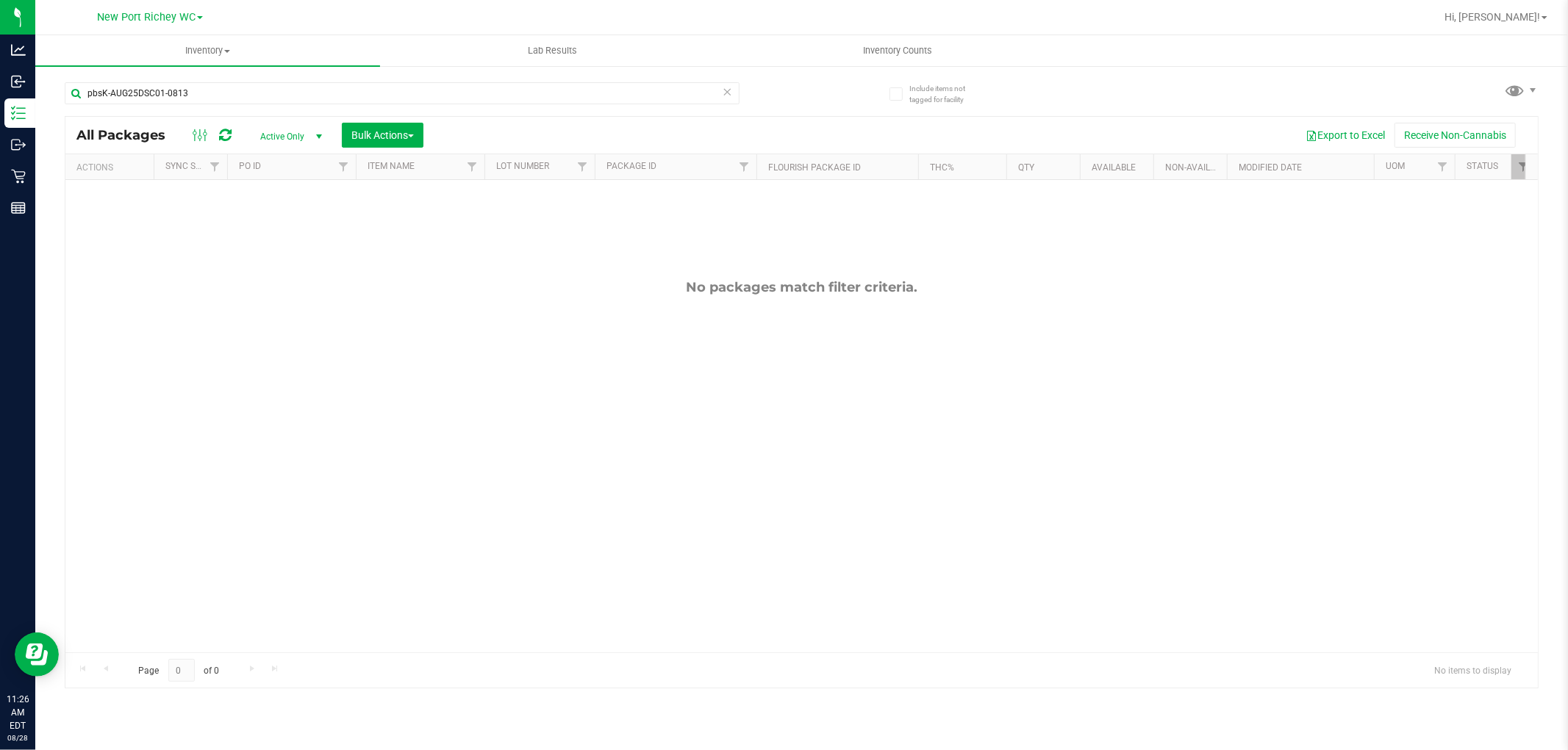
click at [825, 401] on div "No packages match filter criteria." at bounding box center [802, 466] width 1472 height 572
